Goal: Obtain resource: Download file/media

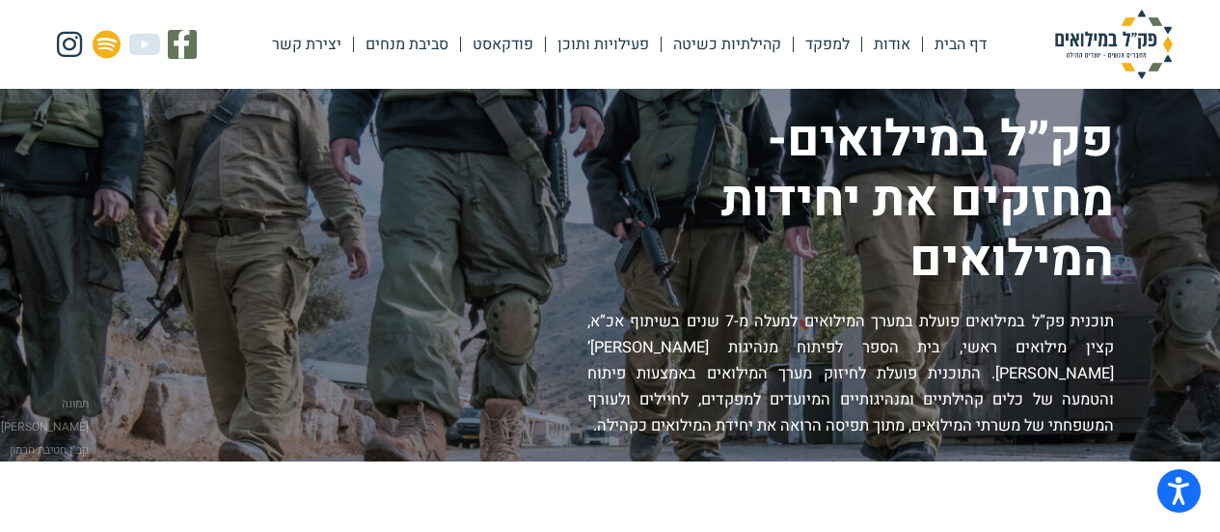
click at [404, 44] on link "סביבת מנחים" at bounding box center [407, 44] width 106 height 44
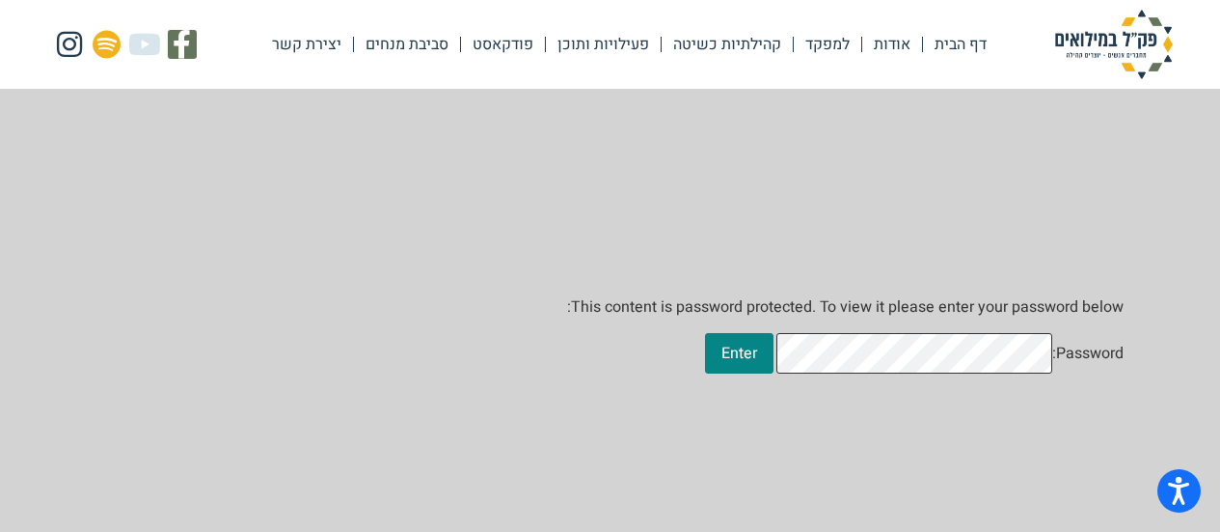
click at [705, 333] on input "Enter" at bounding box center [739, 353] width 68 height 41
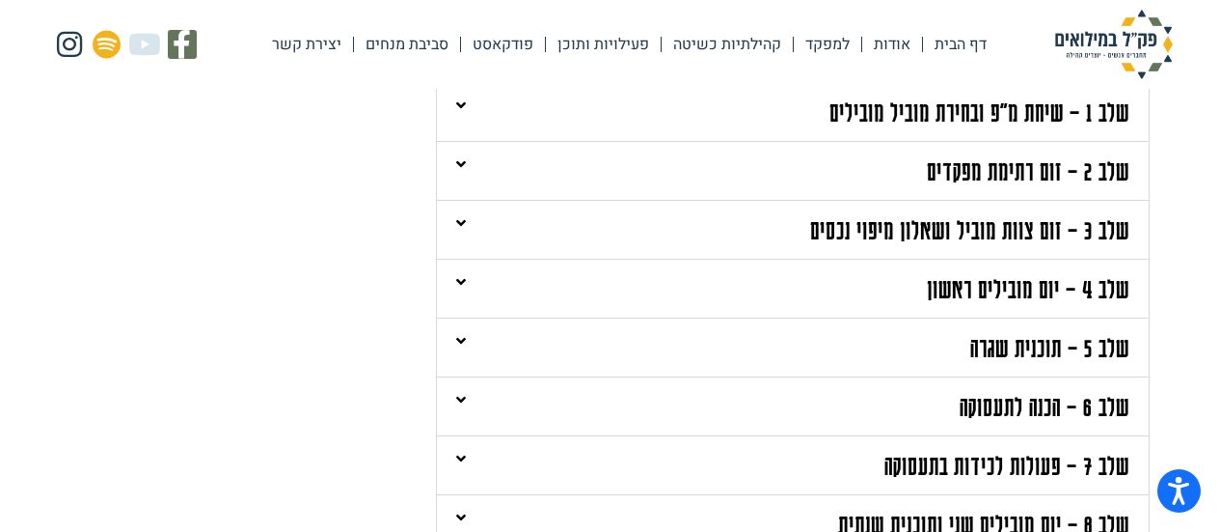
scroll to position [540, 0]
click at [467, 278] on span at bounding box center [467, 281] width 23 height 16
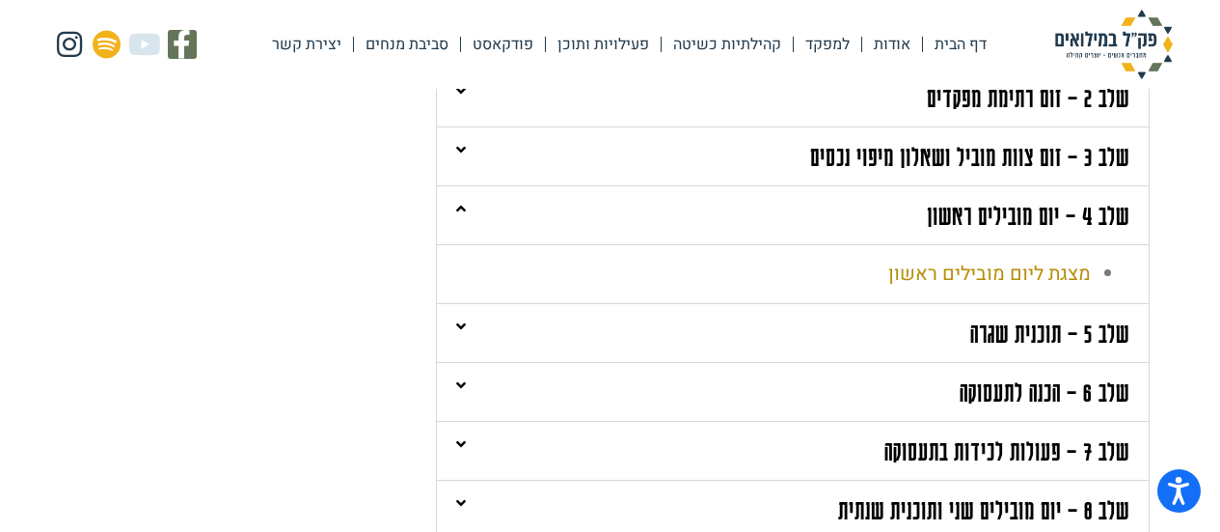
click at [1000, 275] on link "מצגת ליום מובילים ראשון" at bounding box center [990, 274] width 203 height 28
